Goal: Transaction & Acquisition: Purchase product/service

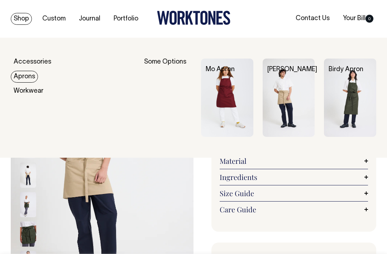
click at [212, 113] on img at bounding box center [227, 97] width 52 height 79
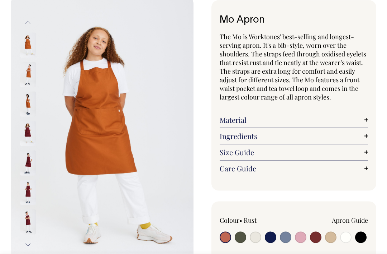
scroll to position [41, 0]
click at [27, 72] on img at bounding box center [28, 74] width 16 height 25
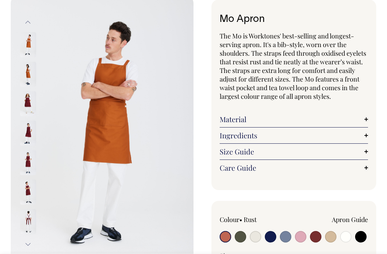
click at [28, 80] on img at bounding box center [28, 74] width 16 height 25
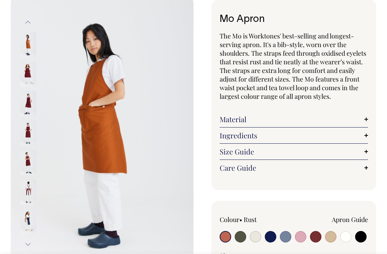
click at [27, 99] on img at bounding box center [28, 103] width 16 height 25
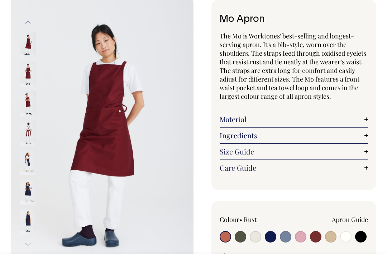
click at [28, 132] on img at bounding box center [28, 133] width 16 height 25
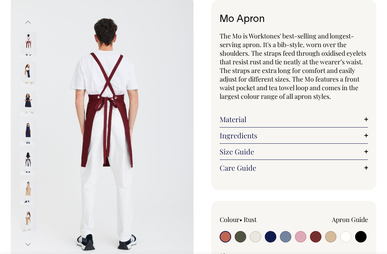
click at [33, 137] on img at bounding box center [28, 133] width 16 height 25
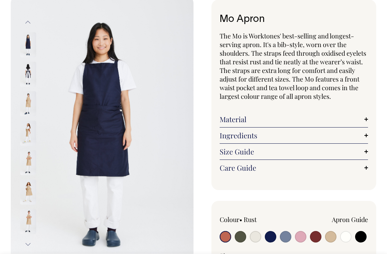
click at [26, 132] on img at bounding box center [28, 133] width 16 height 25
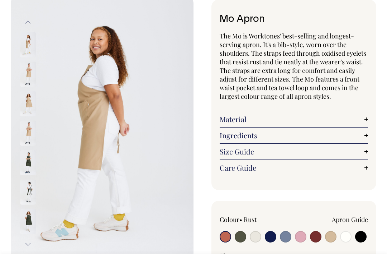
click at [29, 194] on img at bounding box center [28, 191] width 16 height 25
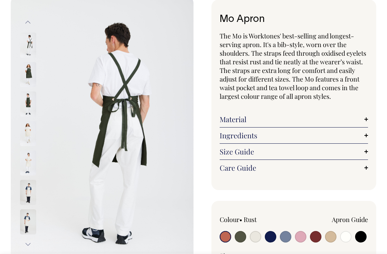
click at [28, 185] on img at bounding box center [28, 191] width 16 height 25
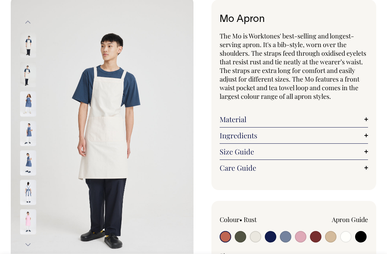
click at [27, 162] on img at bounding box center [28, 162] width 16 height 25
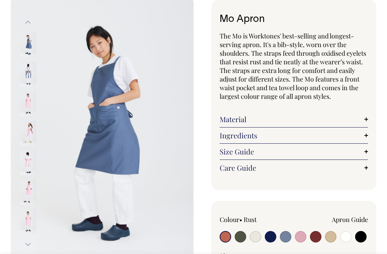
click at [28, 181] on img at bounding box center [28, 191] width 16 height 25
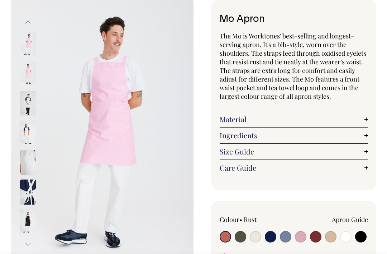
click at [26, 197] on img at bounding box center [28, 191] width 16 height 25
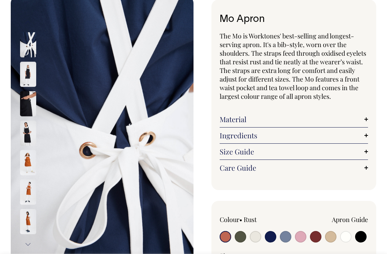
click at [30, 160] on img at bounding box center [28, 162] width 16 height 25
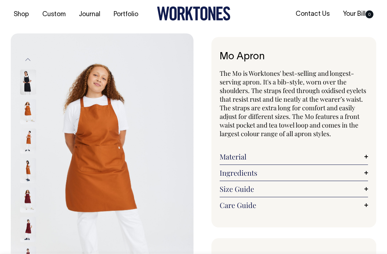
scroll to position [0, 0]
